Goal: Task Accomplishment & Management: Use online tool/utility

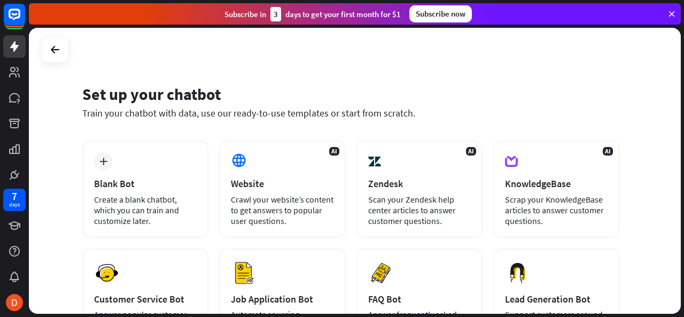
click at [670, 12] on icon at bounding box center [672, 14] width 10 height 10
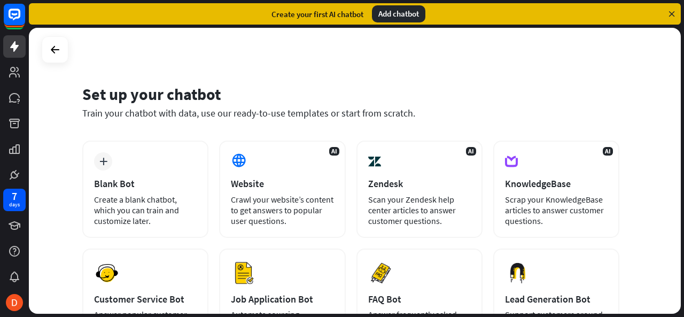
click at [672, 11] on icon at bounding box center [672, 14] width 10 height 10
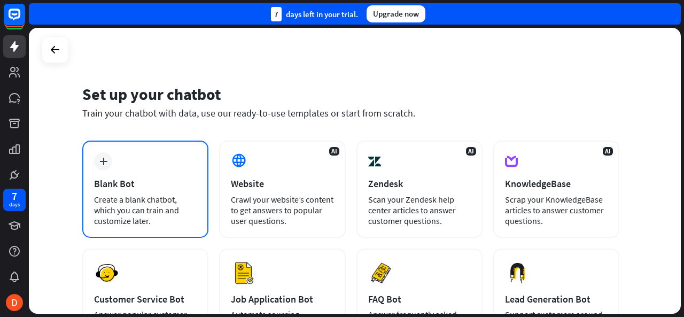
click at [122, 154] on div "plus Blank Bot Create a blank chatbot, which you can train and customize later." at bounding box center [145, 189] width 126 height 97
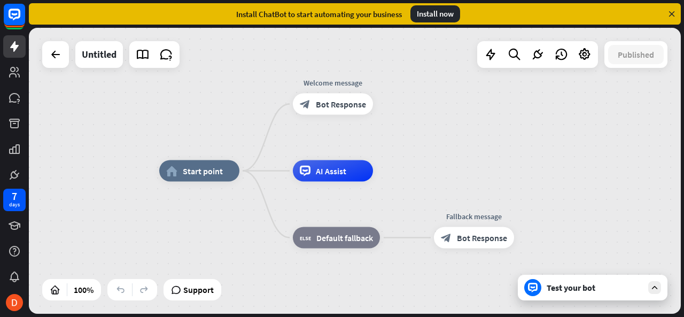
click at [670, 13] on icon at bounding box center [672, 14] width 10 height 10
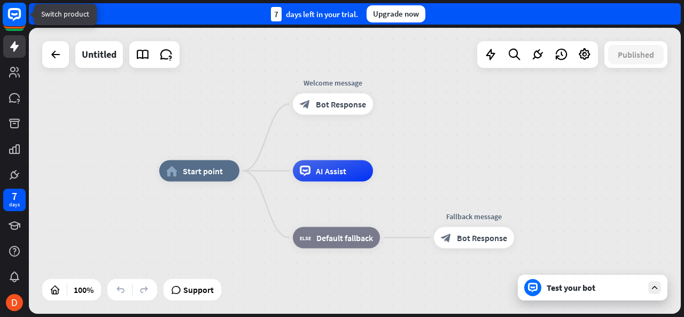
click at [12, 12] on rect at bounding box center [15, 15] width 24 height 24
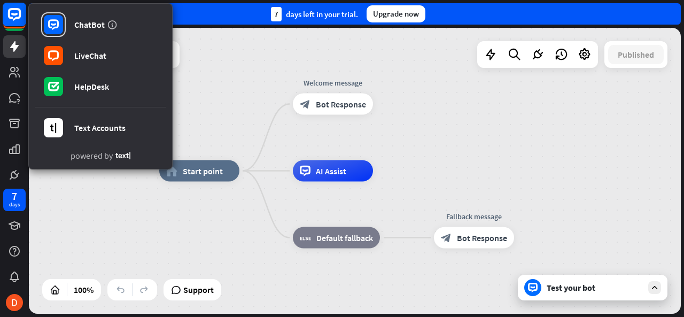
click at [12, 12] on rect at bounding box center [15, 15] width 24 height 24
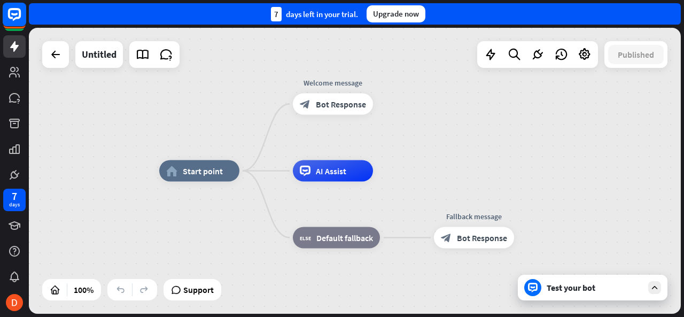
click at [12, 22] on rect at bounding box center [15, 15] width 24 height 24
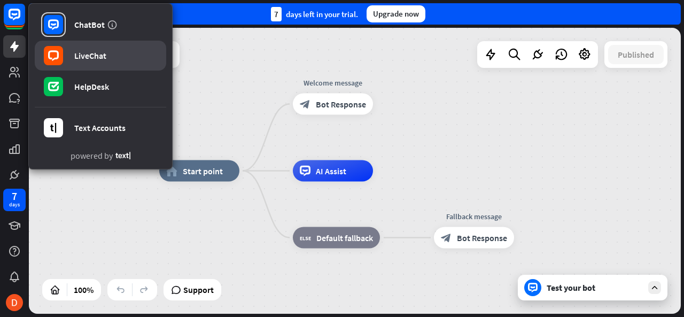
click at [107, 52] on link "LiveChat" at bounding box center [100, 56] width 131 height 30
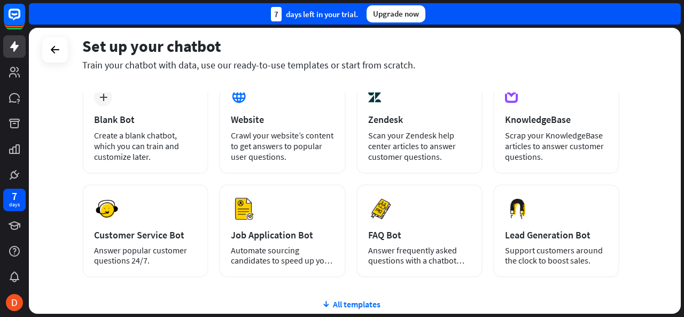
scroll to position [85, 0]
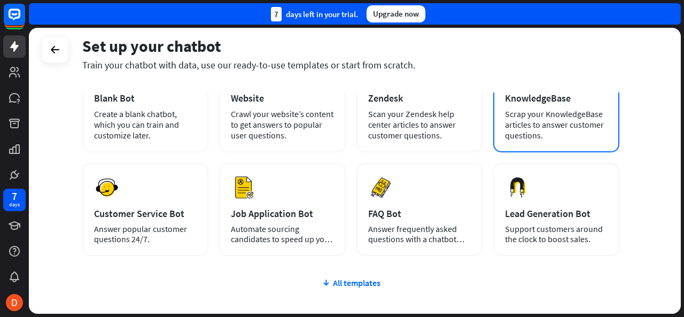
click at [565, 126] on div "Scrap your KnowledgeBase articles to answer customer questions." at bounding box center [556, 124] width 103 height 32
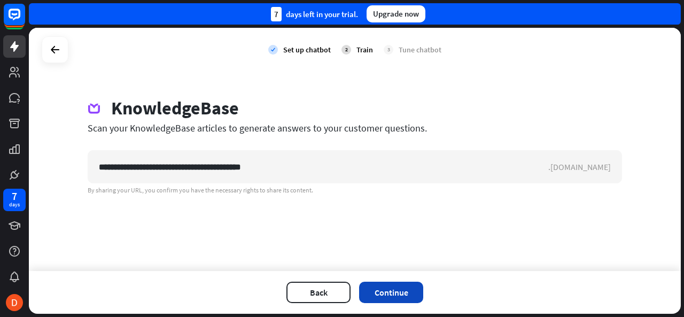
type input "**********"
click at [392, 287] on button "Continue" at bounding box center [391, 292] width 64 height 21
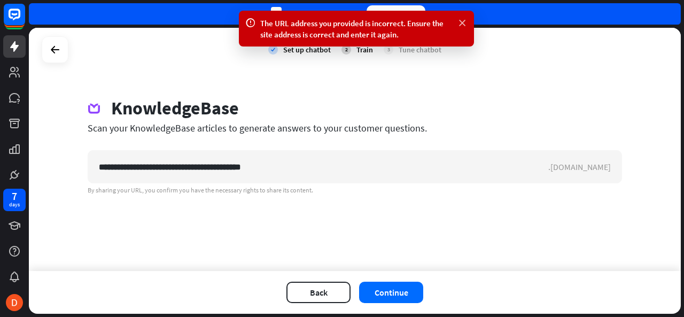
click at [464, 24] on icon at bounding box center [462, 23] width 11 height 11
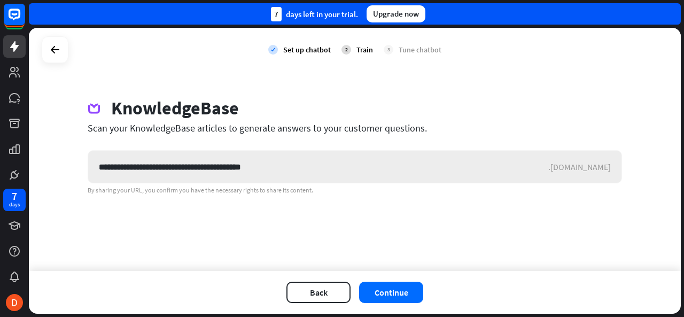
click at [583, 166] on div ".[DOMAIN_NAME]" at bounding box center [584, 166] width 73 height 11
click at [17, 47] on icon at bounding box center [14, 46] width 9 height 11
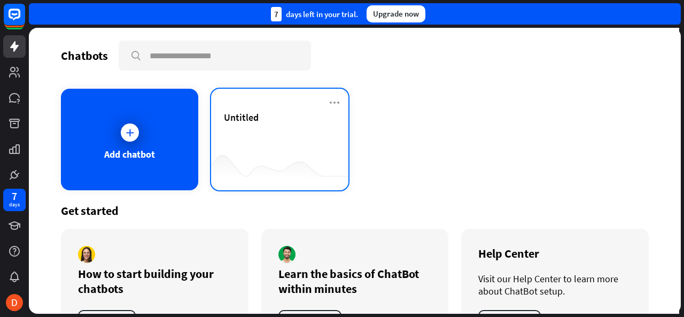
click at [253, 146] on div "Untitled" at bounding box center [280, 129] width 112 height 37
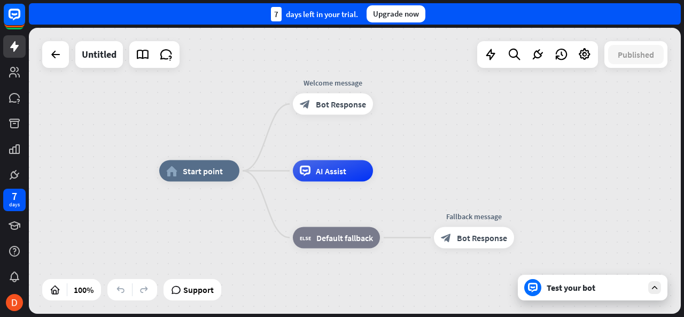
click at [587, 291] on div "Test your bot" at bounding box center [595, 287] width 96 height 11
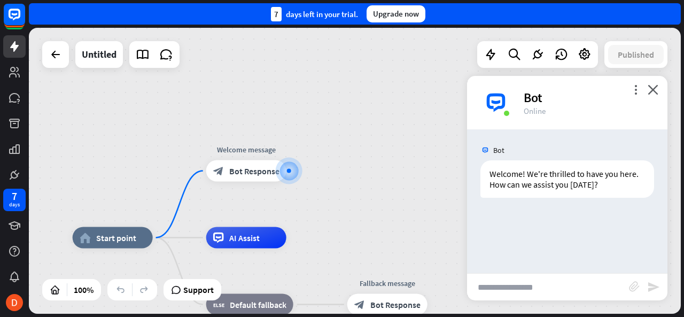
click at [542, 294] on input "text" at bounding box center [548, 287] width 162 height 27
paste input "**********"
type input "**********"
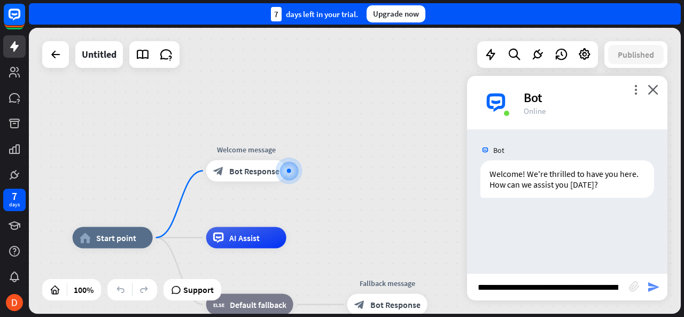
click at [654, 283] on icon "send" at bounding box center [653, 286] width 13 height 13
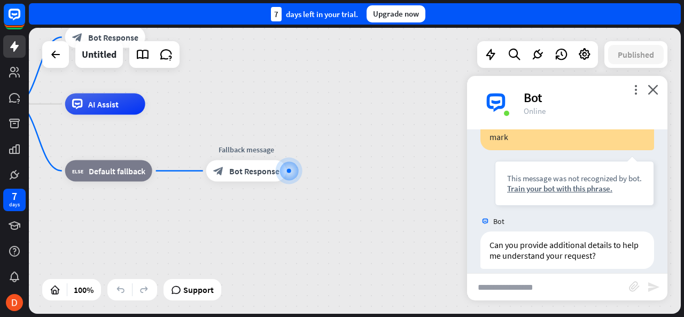
scroll to position [121, 0]
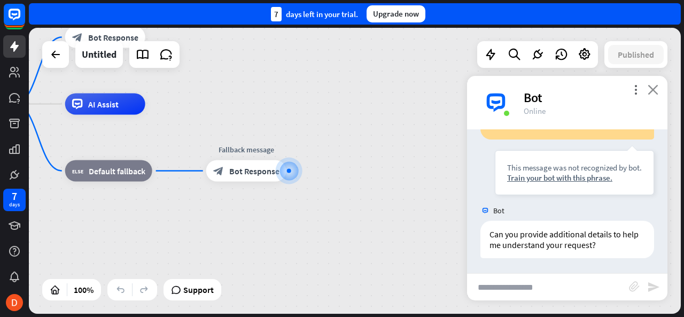
click at [653, 87] on icon "close" at bounding box center [652, 89] width 11 height 10
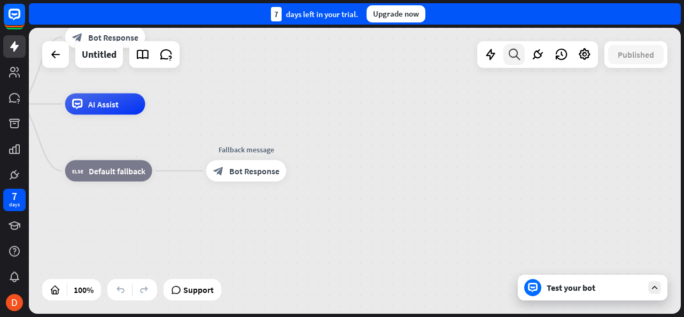
click at [512, 54] on icon at bounding box center [514, 55] width 14 height 14
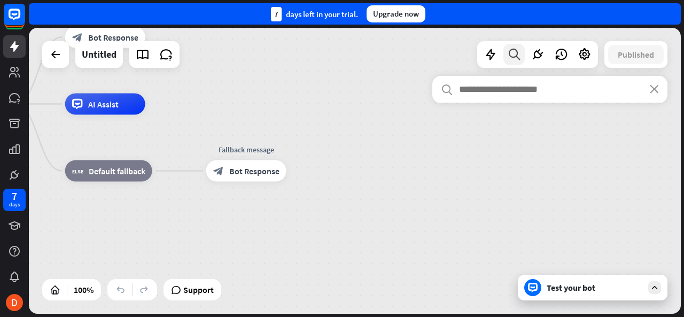
type input "*"
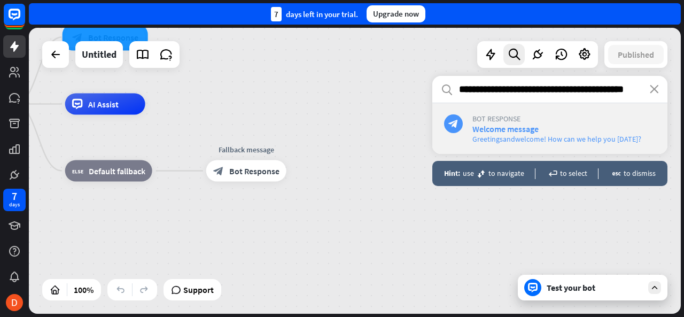
type input "**********"
click at [539, 141] on span "Greetings and welcome! How can we help you [DATE]?" at bounding box center [556, 139] width 169 height 10
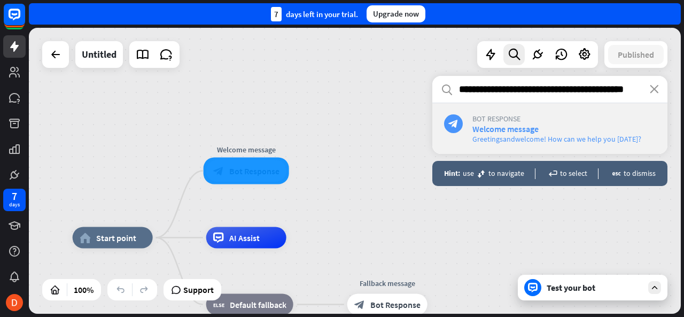
click at [459, 122] on div "block_bot_response" at bounding box center [453, 123] width 19 height 19
click at [109, 57] on div "Untitled" at bounding box center [99, 54] width 35 height 27
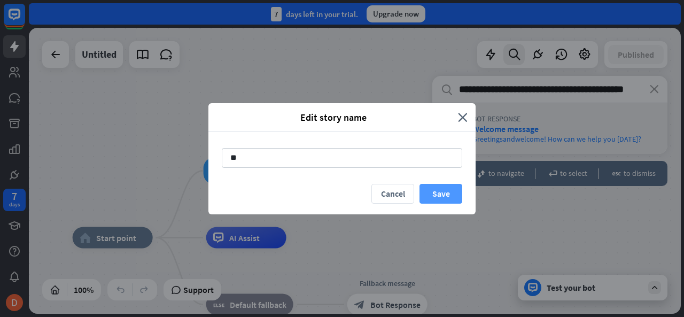
type input "*"
type input "****"
click at [440, 190] on button "Save" at bounding box center [440, 194] width 43 height 20
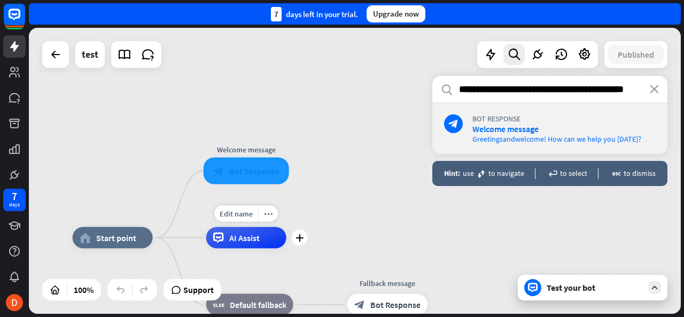
click at [250, 242] on span "AI Assist" at bounding box center [244, 237] width 30 height 11
click at [655, 90] on icon "close" at bounding box center [654, 89] width 9 height 9
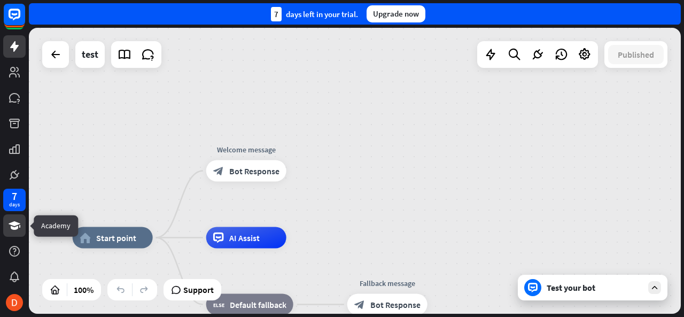
click at [13, 227] on icon at bounding box center [15, 225] width 12 height 9
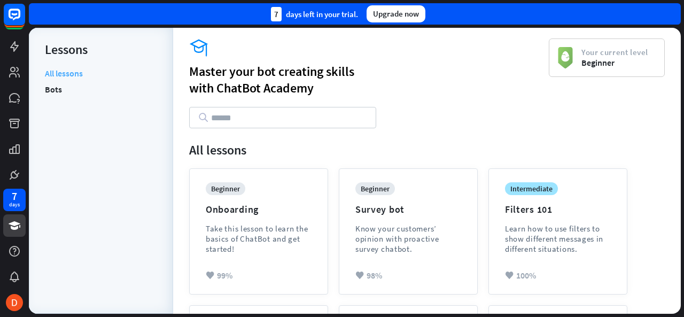
click at [75, 68] on link "All lessons" at bounding box center [64, 74] width 38 height 13
click at [274, 115] on input "text" at bounding box center [282, 117] width 187 height 21
